Goal: Obtain resource: Download file/media

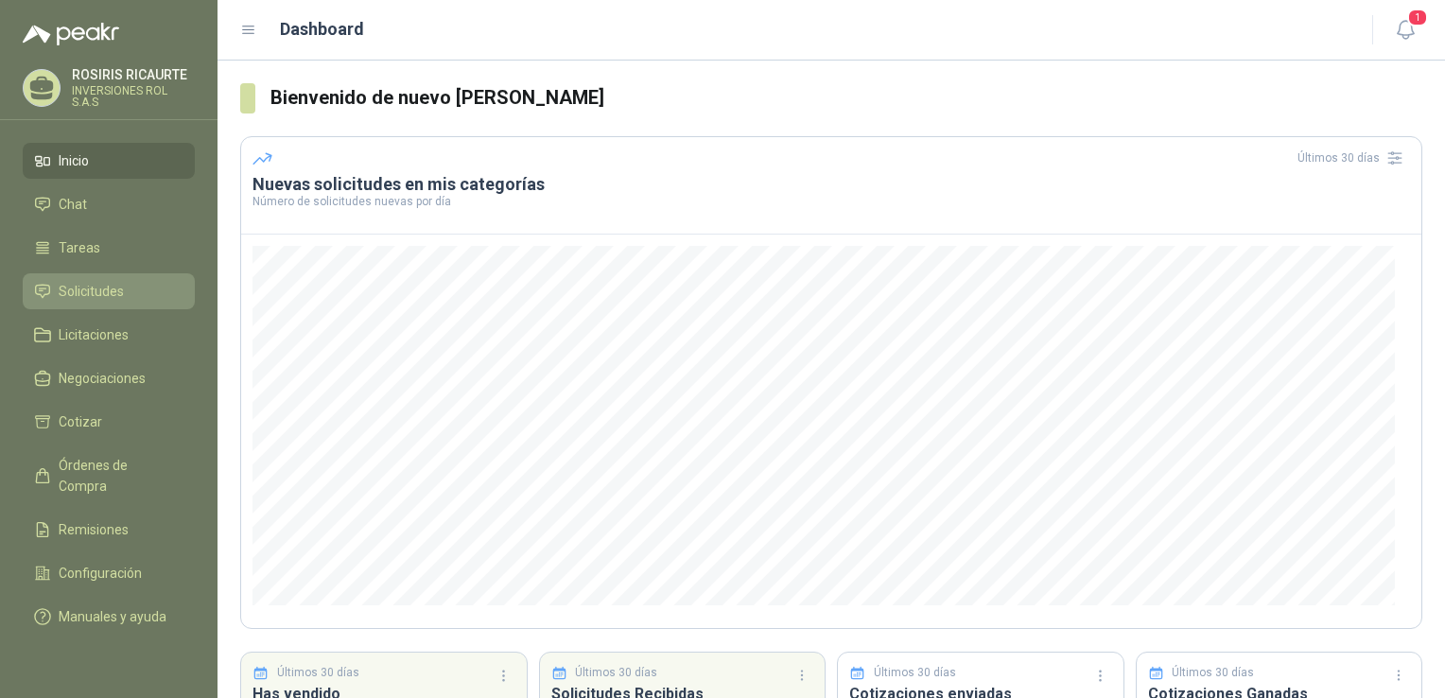
click at [96, 298] on span "Solicitudes" at bounding box center [91, 291] width 65 height 21
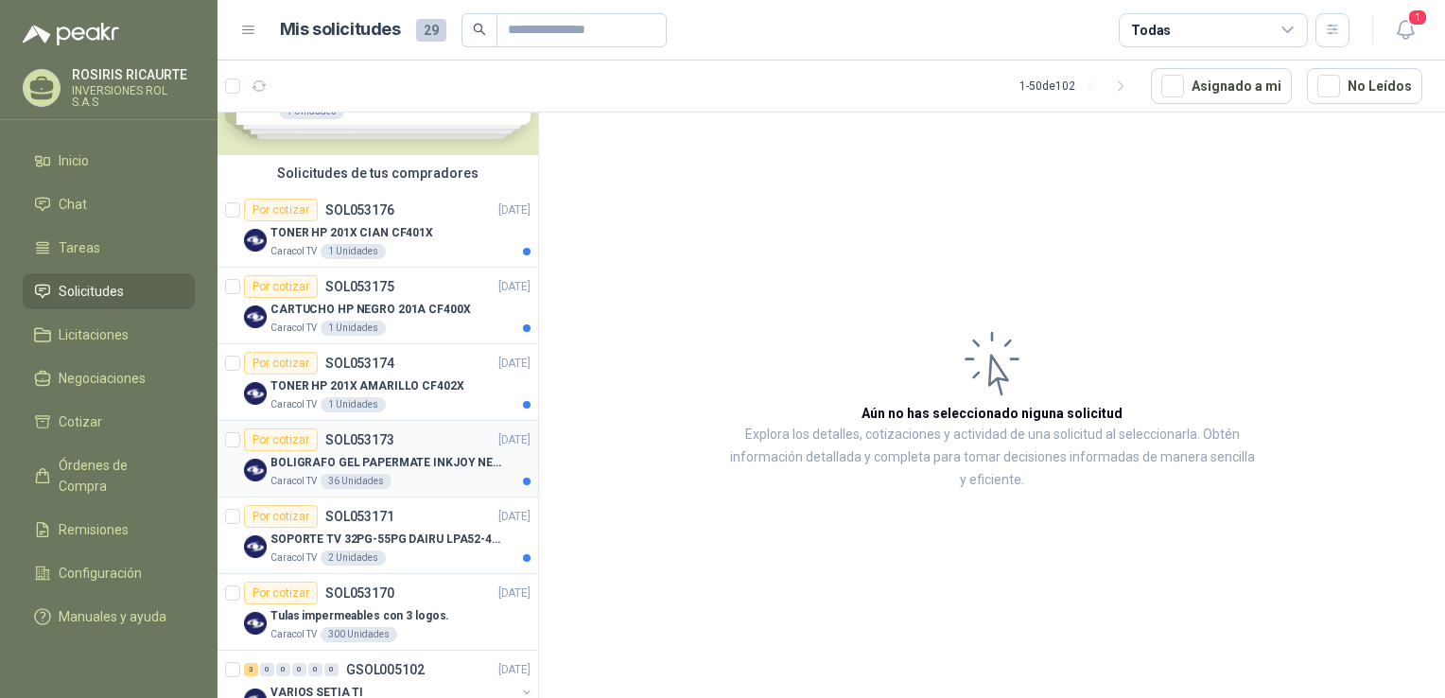
scroll to position [189, 0]
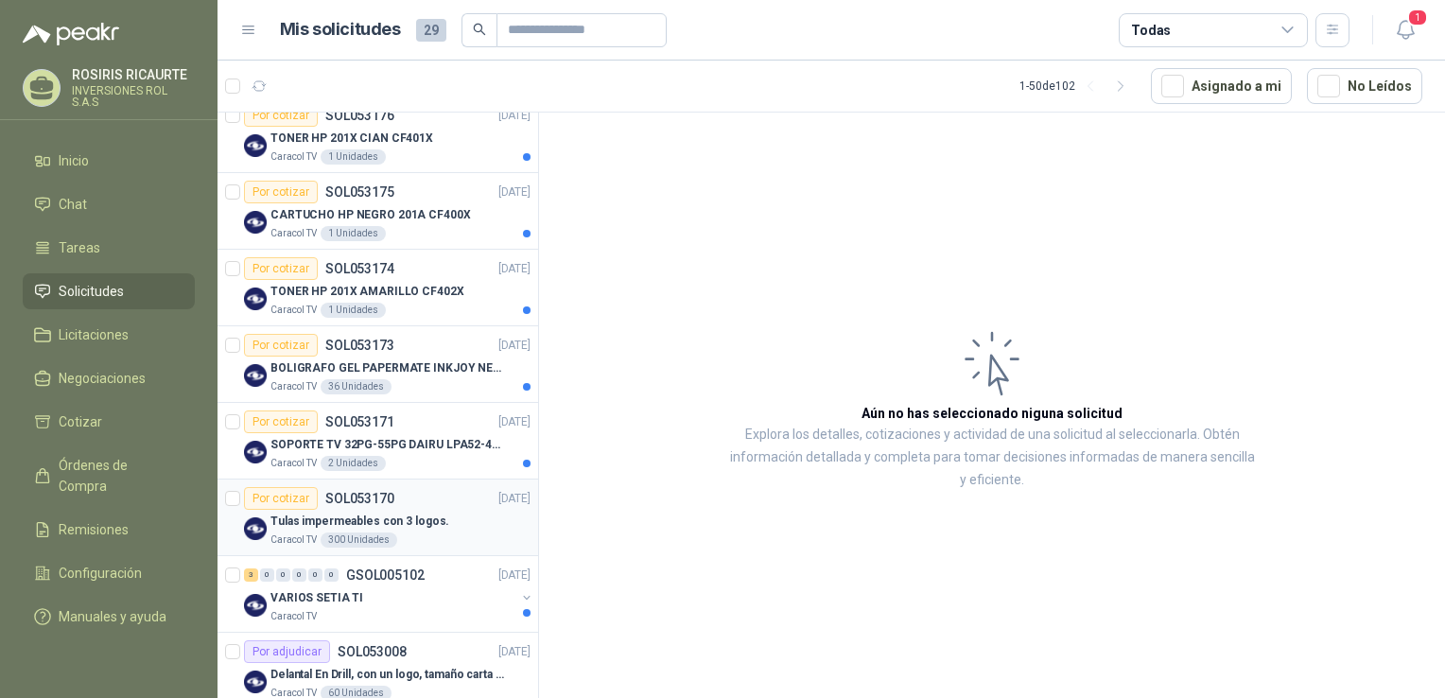
click at [438, 541] on div "Caracol TV 300 Unidades" at bounding box center [400, 539] width 260 height 15
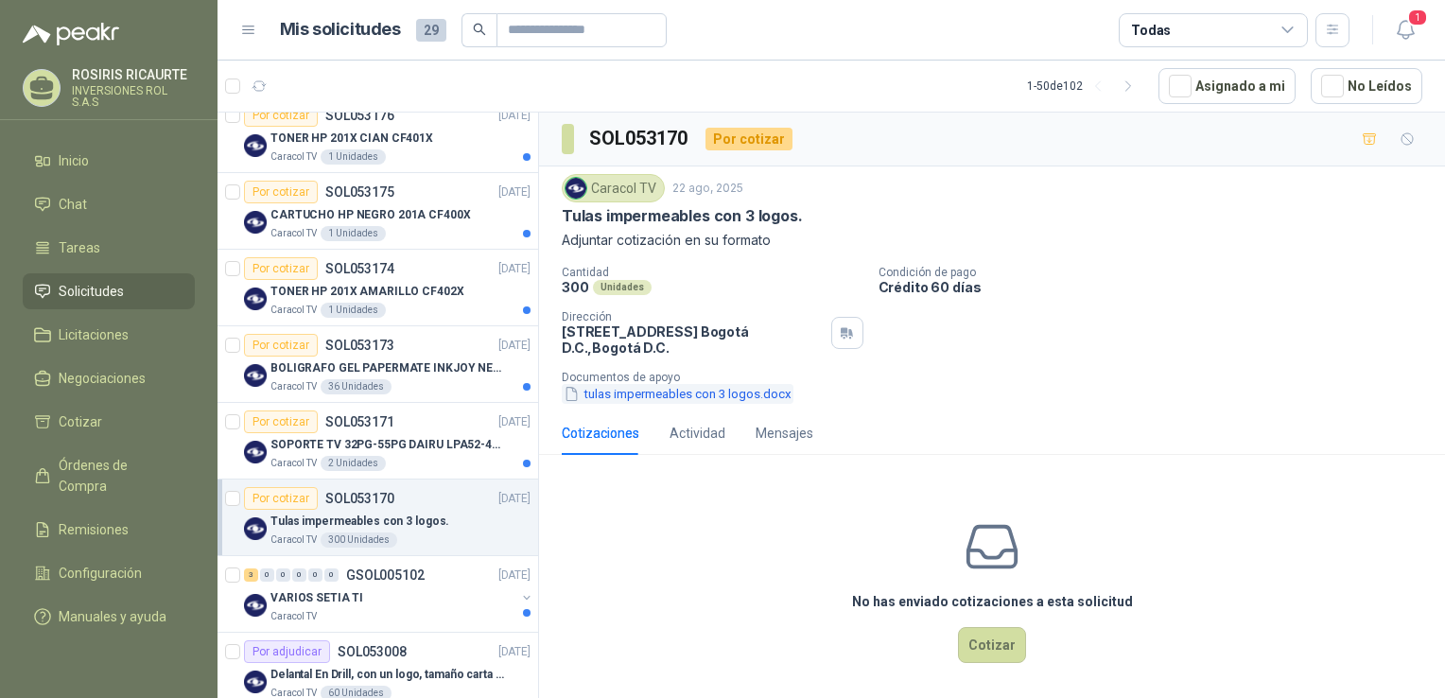
click at [694, 393] on button "tulas impermeables con 3 logos.docx" at bounding box center [678, 394] width 232 height 20
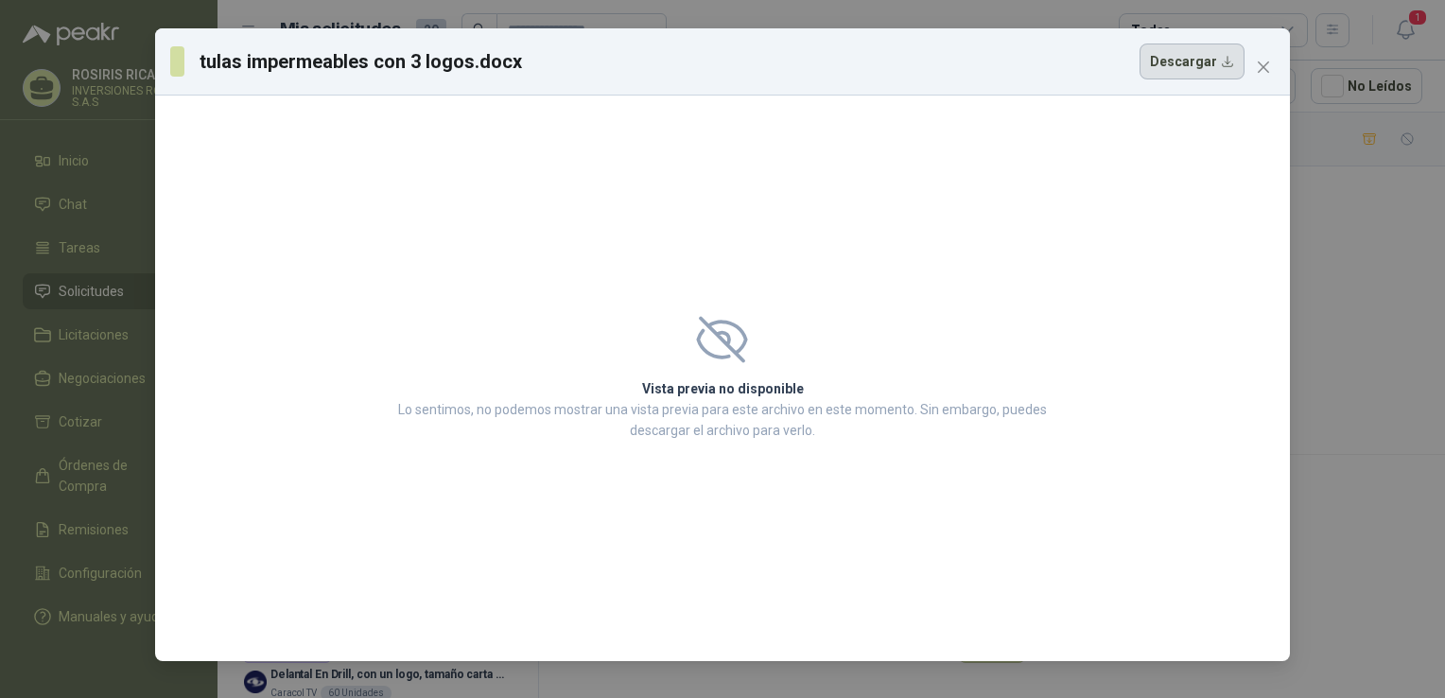
click at [1187, 61] on button "Descargar" at bounding box center [1191, 61] width 105 height 36
click at [1342, 324] on div "tulas impermeables con 3 logos.docx Descargar Vista previa no disponible Lo sen…" at bounding box center [722, 349] width 1445 height 698
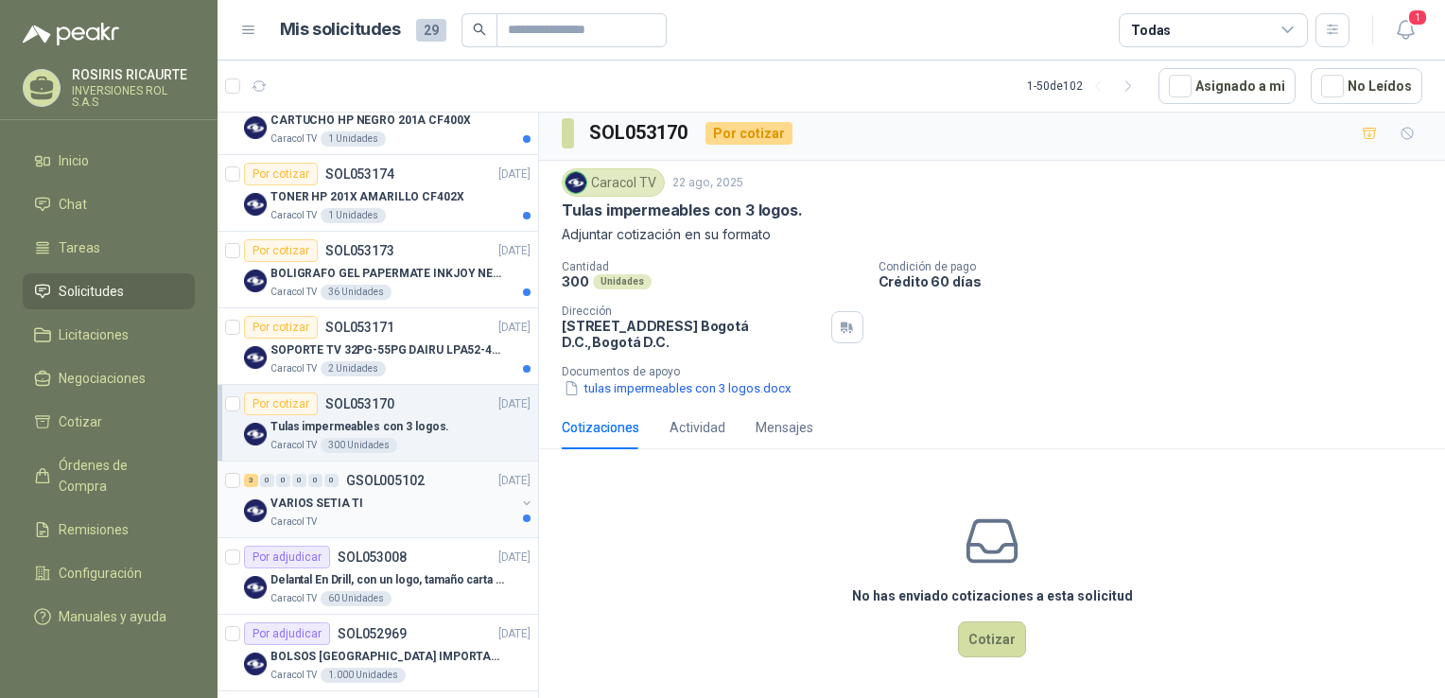
scroll to position [189, 0]
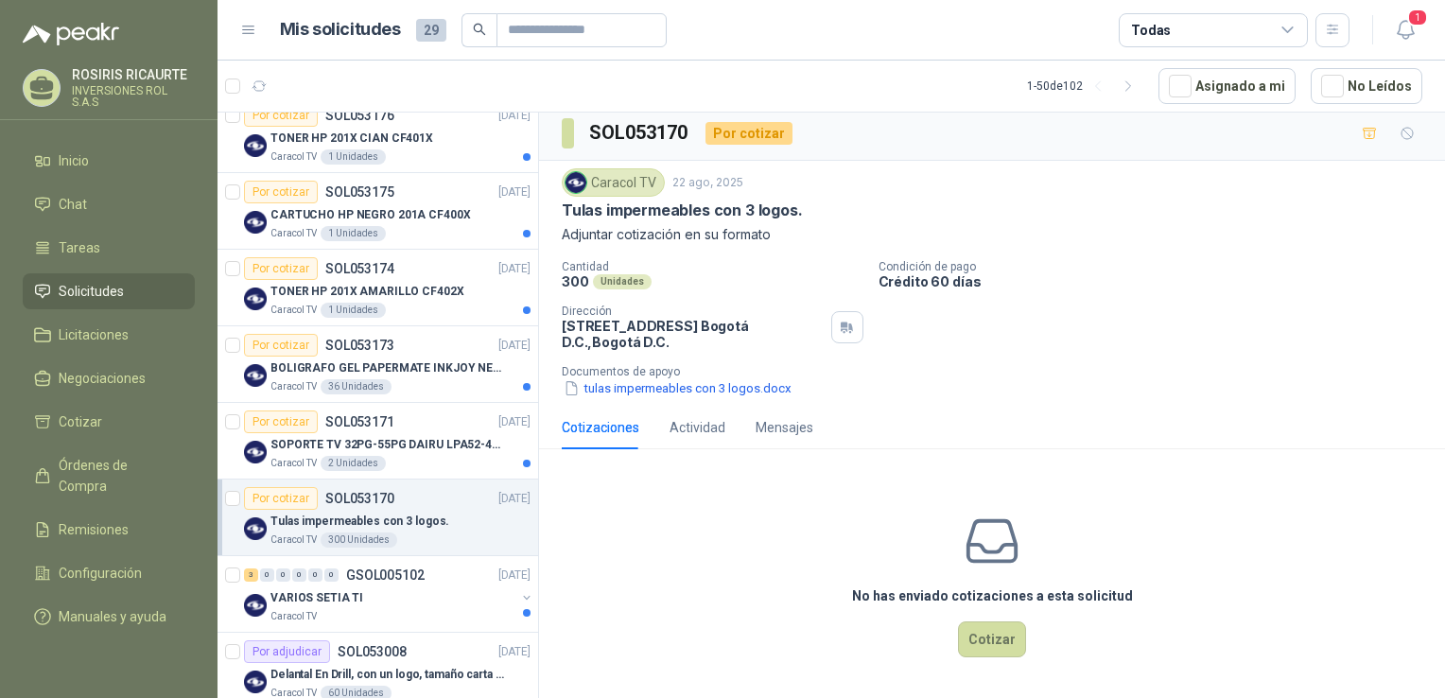
drag, startPoint x: 651, startPoint y: 388, endPoint x: 1183, endPoint y: 429, distance: 533.0
click at [1183, 429] on div "Cotizaciones Actividad Mensajes" at bounding box center [992, 427] width 860 height 43
click at [1331, 491] on div "No has enviado cotizaciones a esta solicitud Cotizar" at bounding box center [992, 584] width 906 height 241
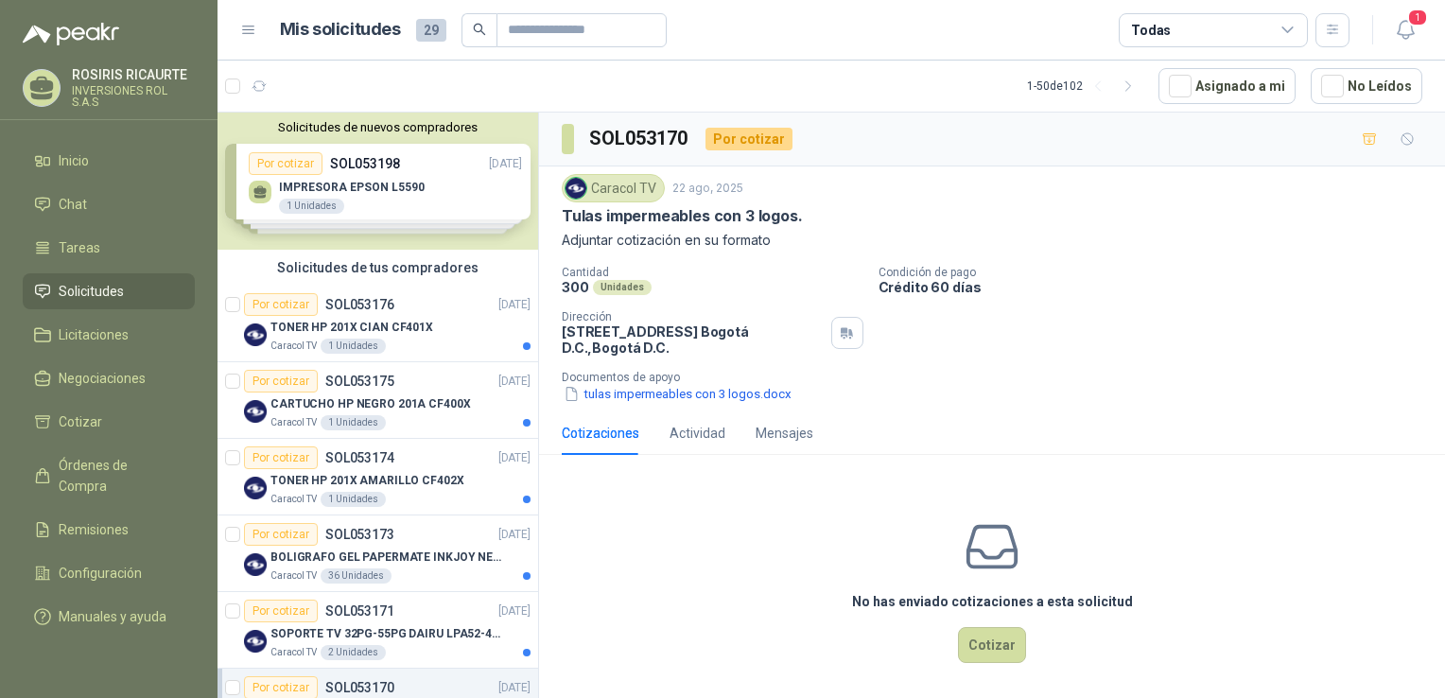
scroll to position [0, 0]
